Goal: Find specific fact

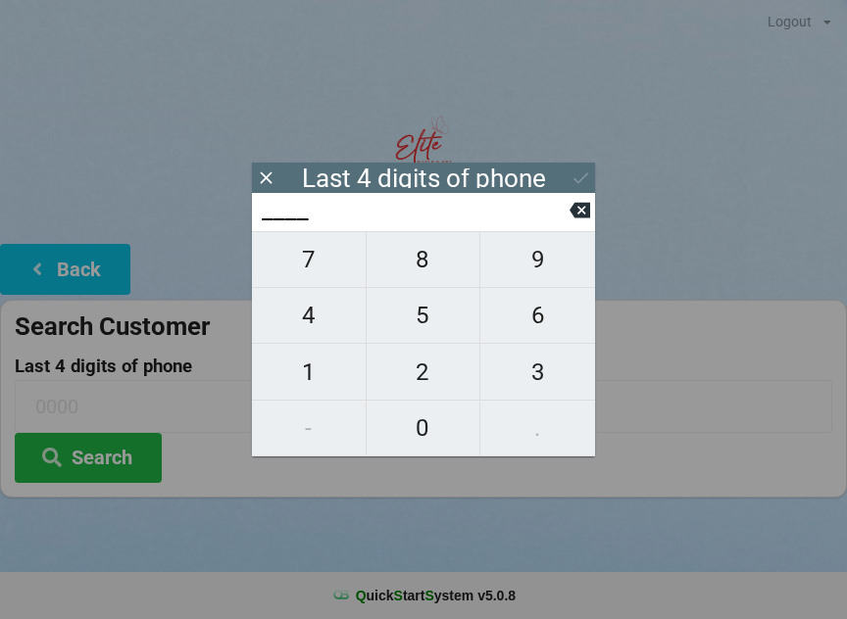
click at [557, 377] on span "3" at bounding box center [537, 372] width 115 height 41
type input "3___"
click at [439, 440] on span "0" at bounding box center [423, 428] width 114 height 41
type input "30__"
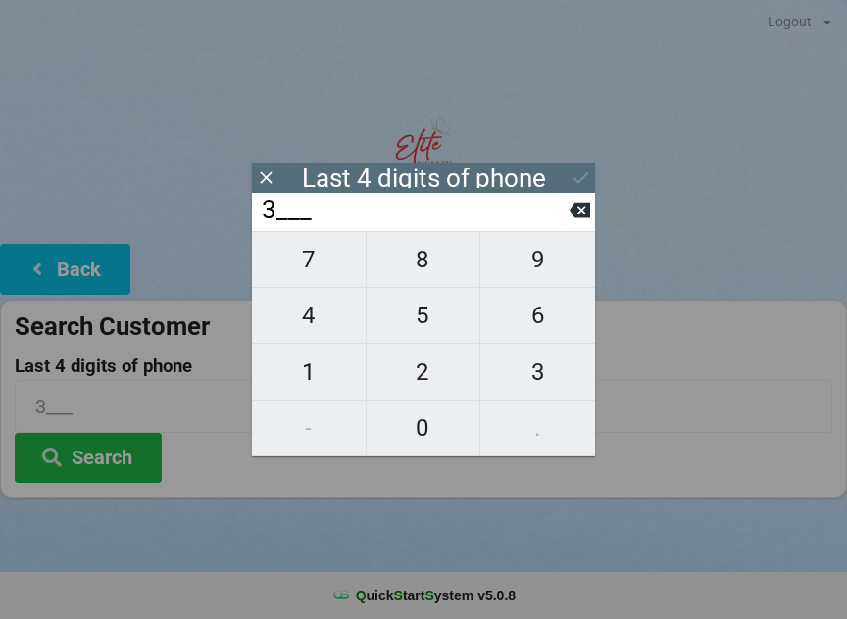
type input "30__"
click at [549, 386] on span "3" at bounding box center [537, 372] width 115 height 41
type input "303_"
click at [430, 331] on span "5" at bounding box center [423, 315] width 114 height 41
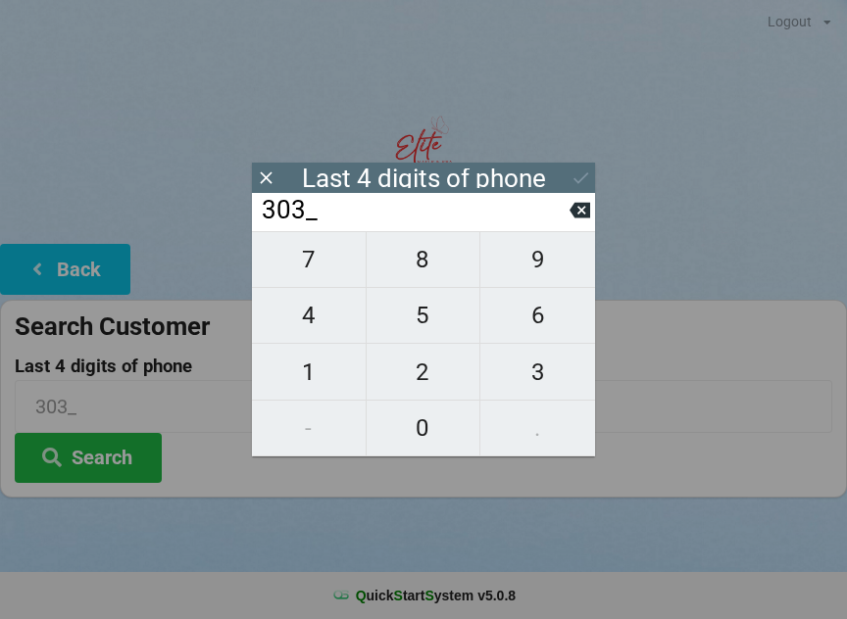
type input "3035"
click at [123, 455] on button "Search" at bounding box center [88, 458] width 147 height 50
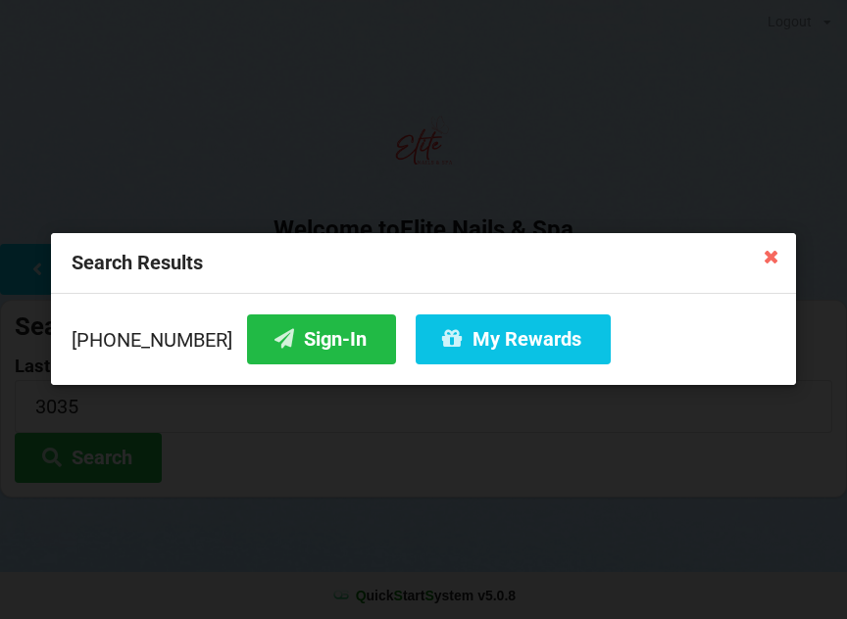
click at [300, 337] on button "Sign-In" at bounding box center [321, 340] width 149 height 50
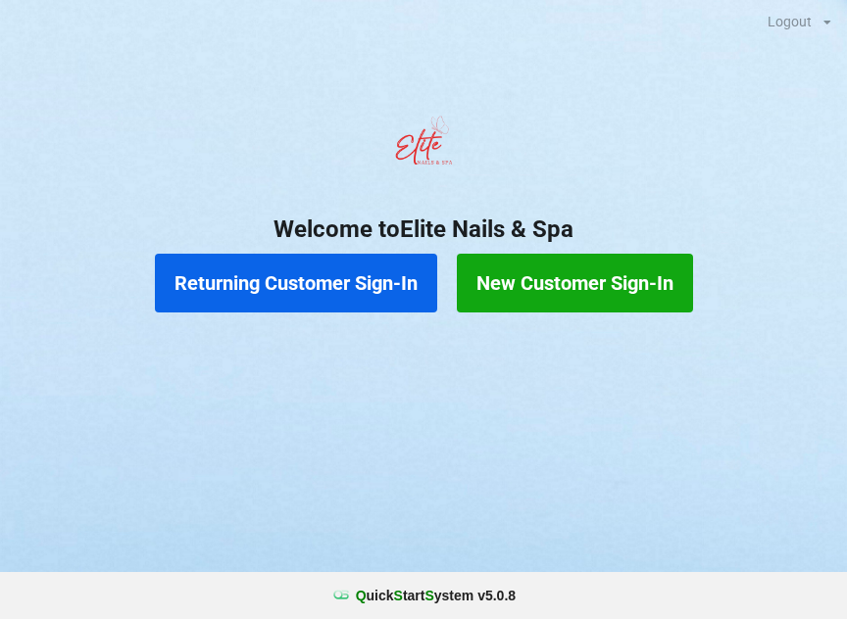
click at [286, 294] on button "Returning Customer Sign-In" at bounding box center [296, 283] width 282 height 59
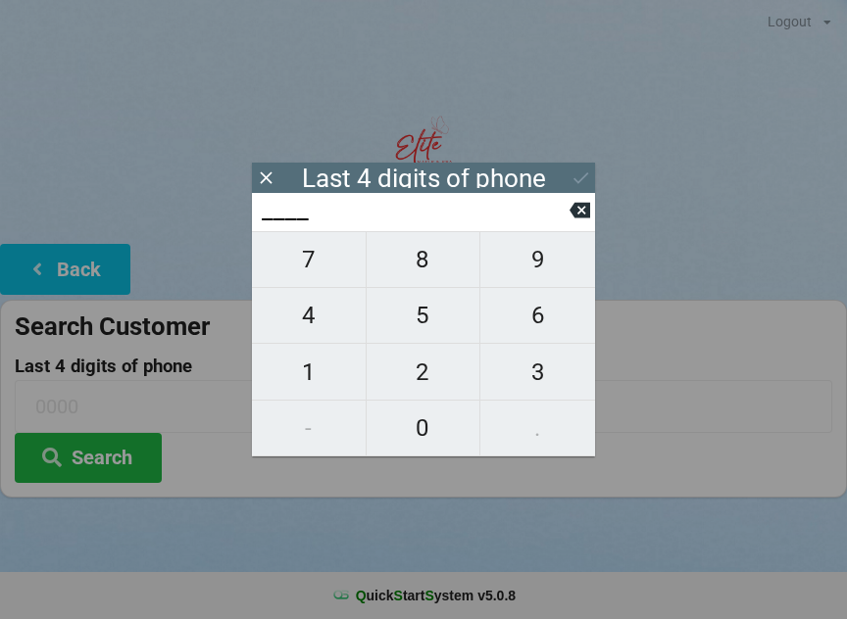
click at [533, 368] on span "3" at bounding box center [537, 372] width 115 height 41
type input "3___"
click at [422, 371] on span "2" at bounding box center [423, 372] width 114 height 41
type input "32__"
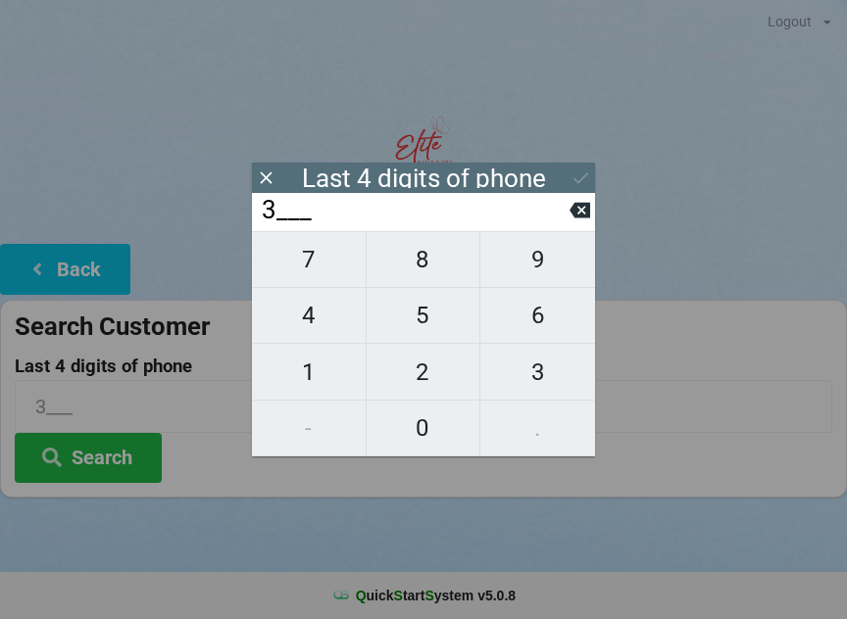
type input "32__"
click at [423, 323] on span "5" at bounding box center [423, 315] width 114 height 41
type input "325_"
click at [424, 370] on span "2" at bounding box center [423, 372] width 114 height 41
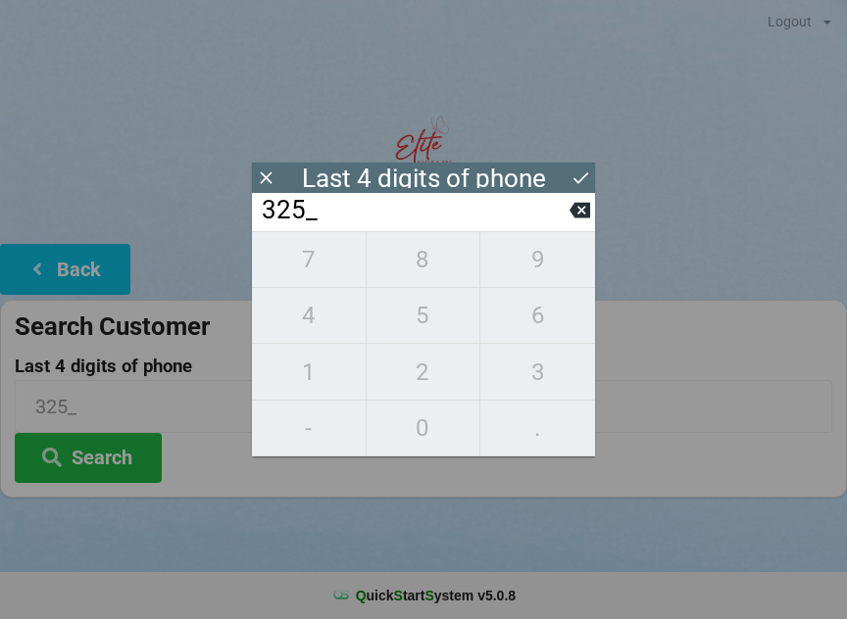
type input "3252"
click at [589, 173] on icon at bounding box center [580, 178] width 21 height 21
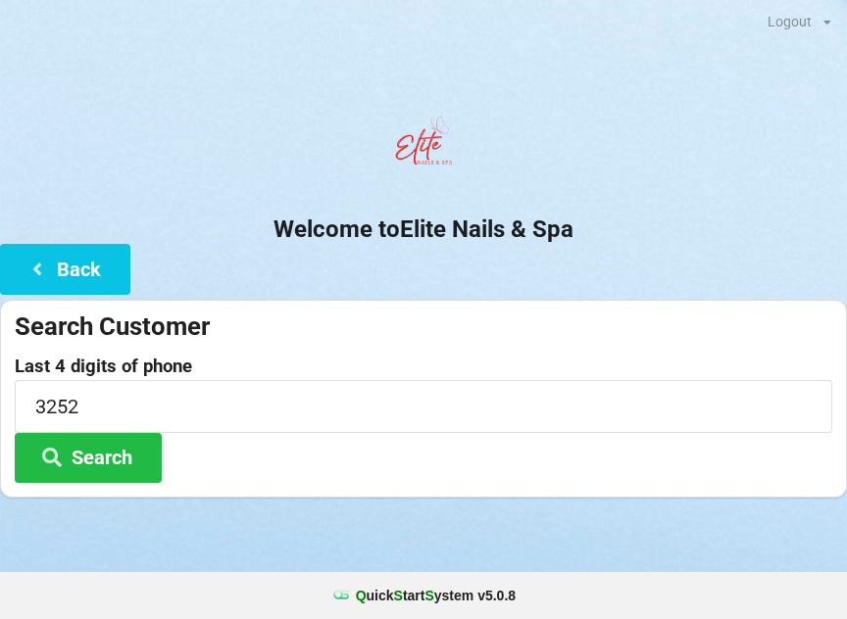
click at [118, 466] on button "Search" at bounding box center [88, 458] width 147 height 50
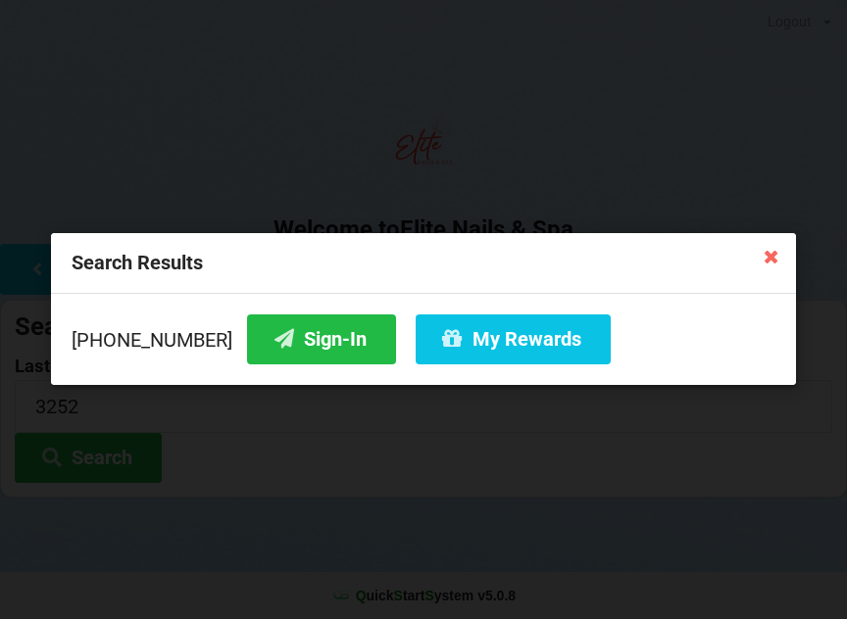
click at [323, 353] on button "Sign-In" at bounding box center [321, 340] width 149 height 50
